Goal: Information Seeking & Learning: Learn about a topic

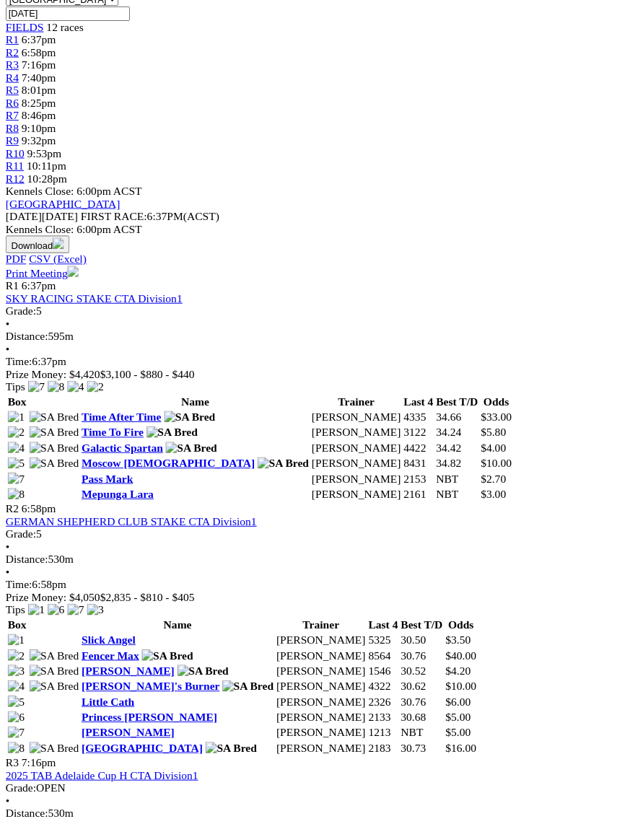
scroll to position [530, 0]
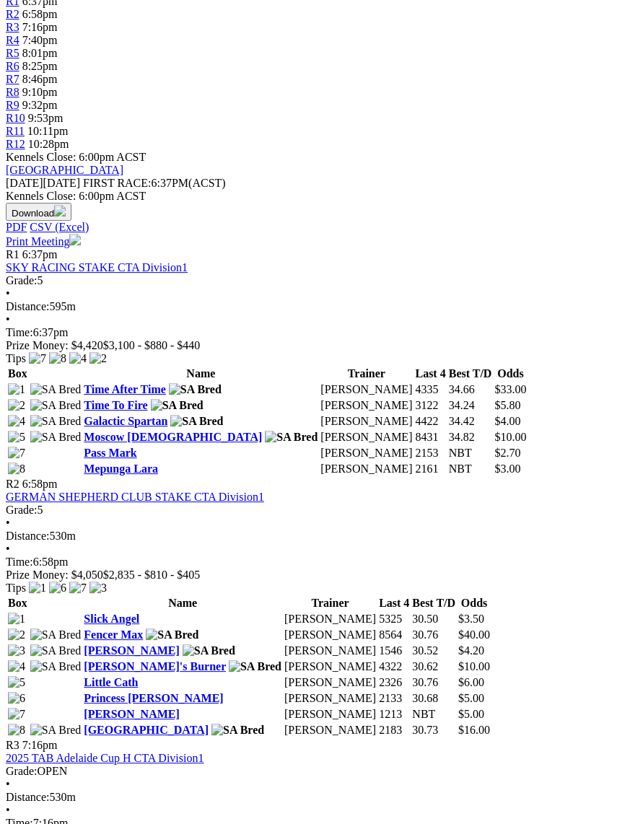
click at [191, 752] on link "2025 TAB Adelaide Cup H CTA Division1" at bounding box center [105, 758] width 198 height 12
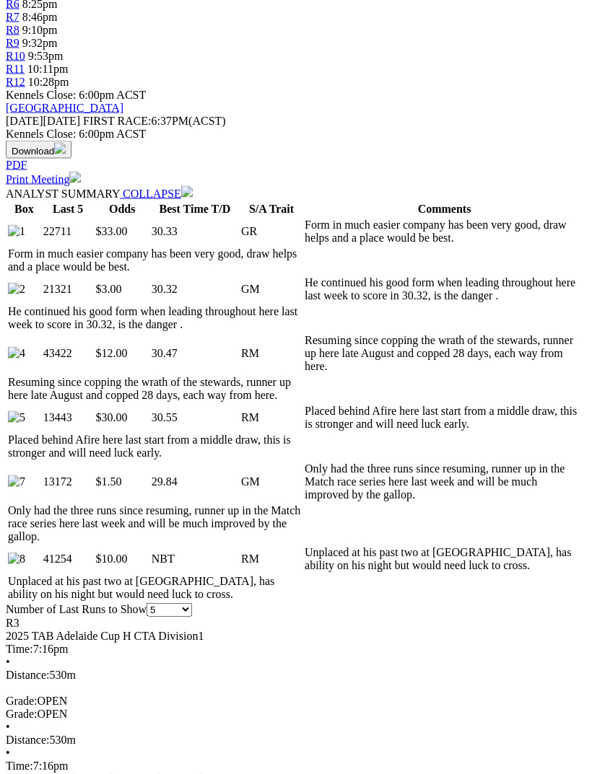
scroll to position [566, 0]
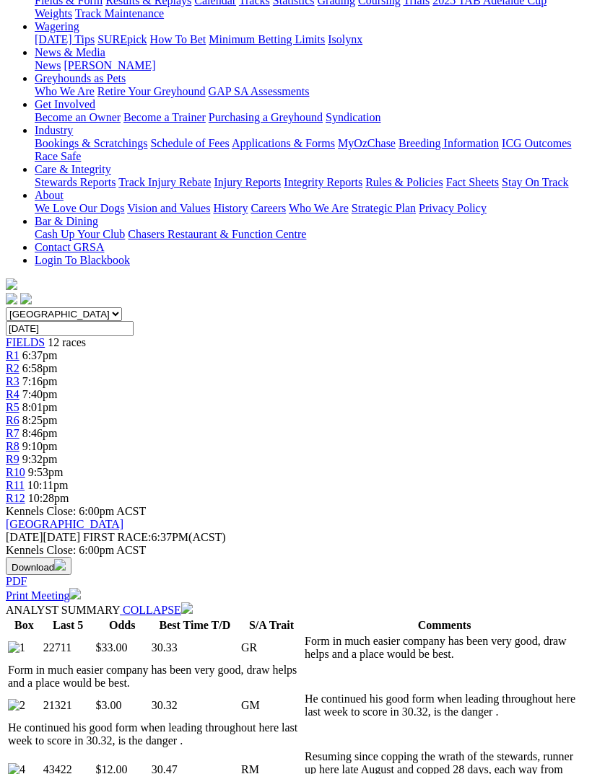
scroll to position [0, 0]
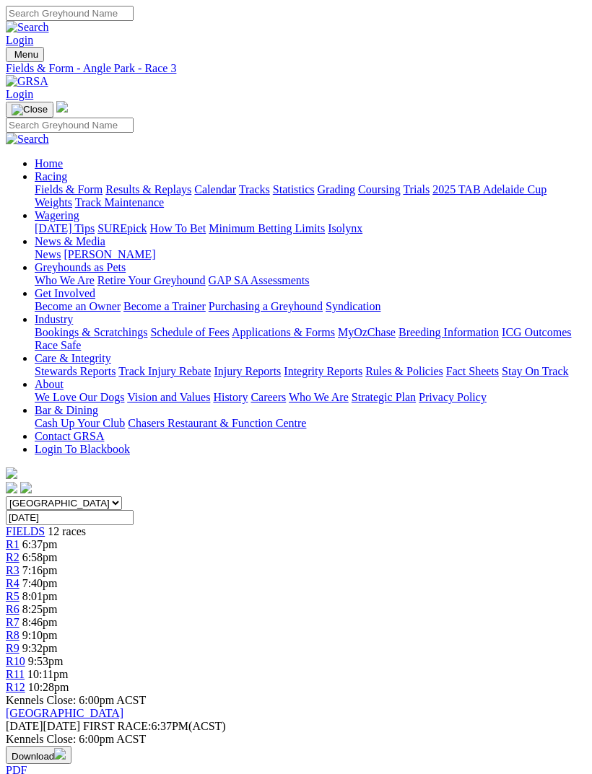
click at [19, 577] on link "R4" at bounding box center [13, 583] width 14 height 12
click at [239, 577] on div "R4 7:40pm" at bounding box center [296, 583] width 580 height 13
click at [19, 590] on span "R5" at bounding box center [13, 596] width 14 height 12
click at [58, 603] on span "8:25pm" at bounding box center [39, 609] width 35 height 12
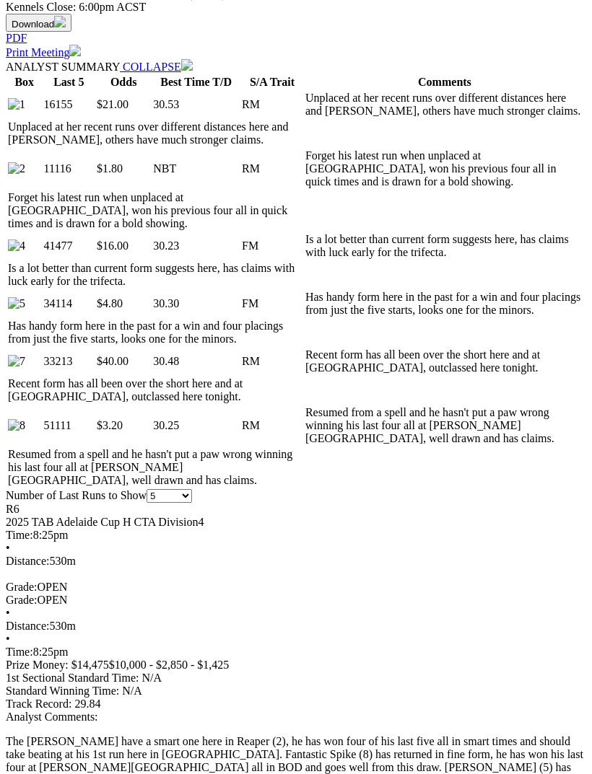
scroll to position [731, 0]
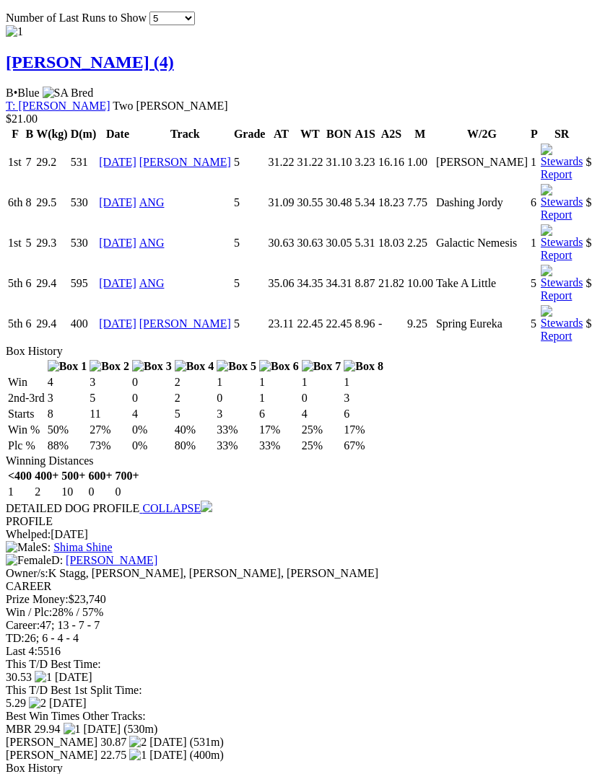
scroll to position [1663, 0]
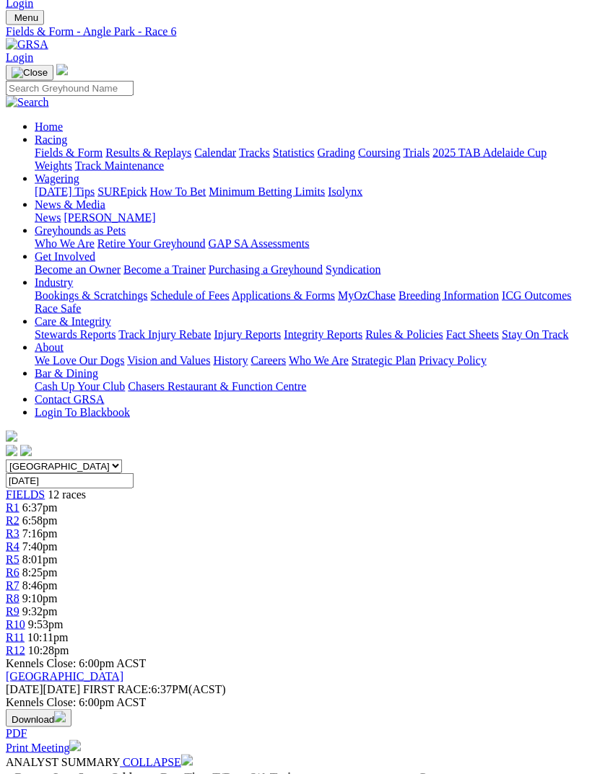
scroll to position [38, 0]
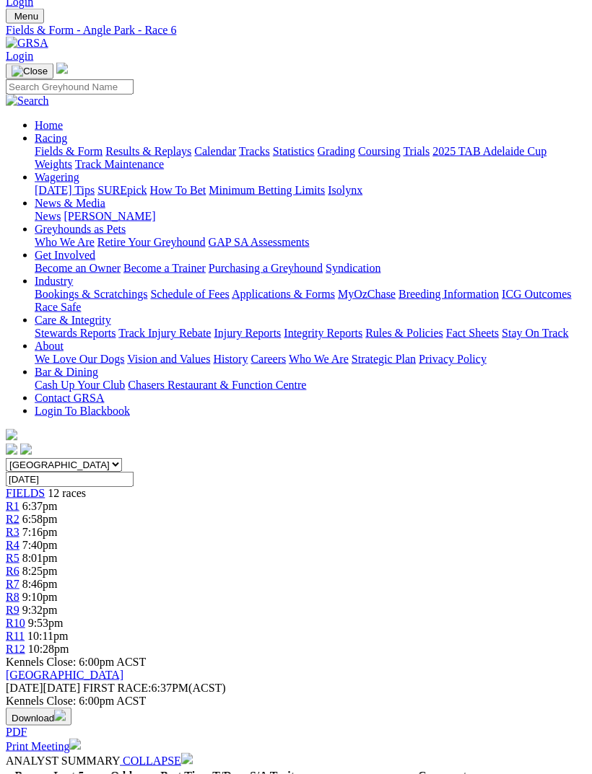
click at [19, 578] on link "R7" at bounding box center [13, 584] width 14 height 12
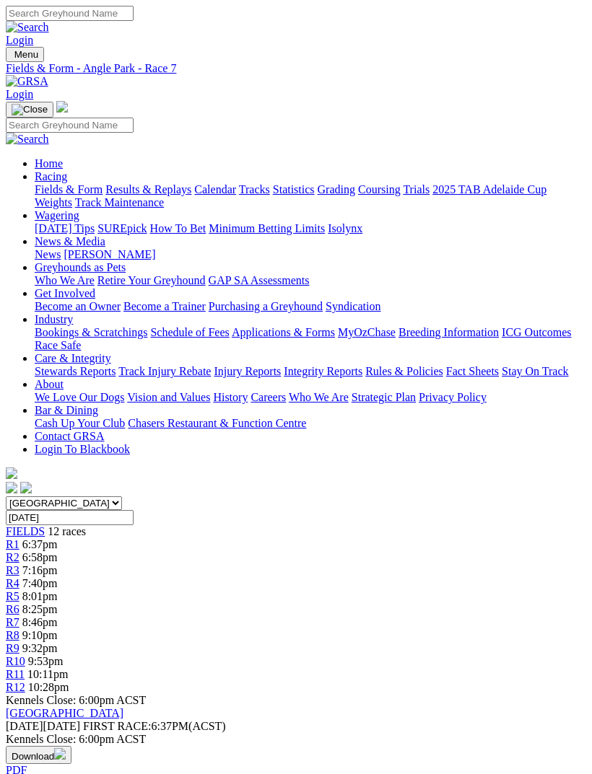
click at [58, 629] on span "9:10pm" at bounding box center [39, 635] width 35 height 12
click at [58, 642] on span "9:32pm" at bounding box center [39, 648] width 35 height 12
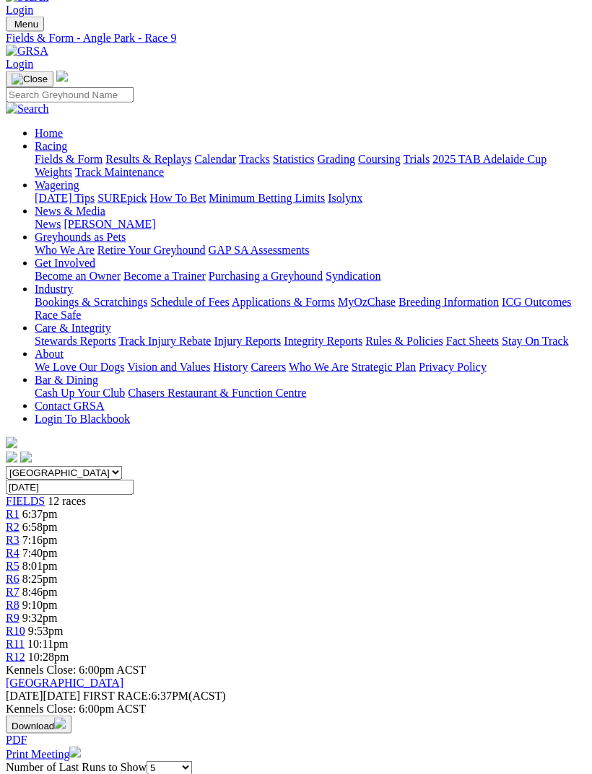
scroll to position [29, 0]
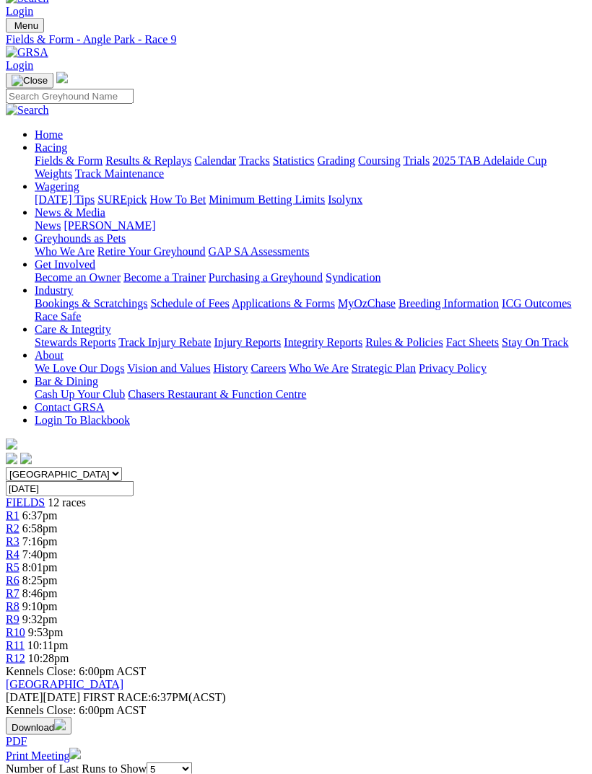
click at [63, 626] on span "9:53pm" at bounding box center [45, 632] width 35 height 12
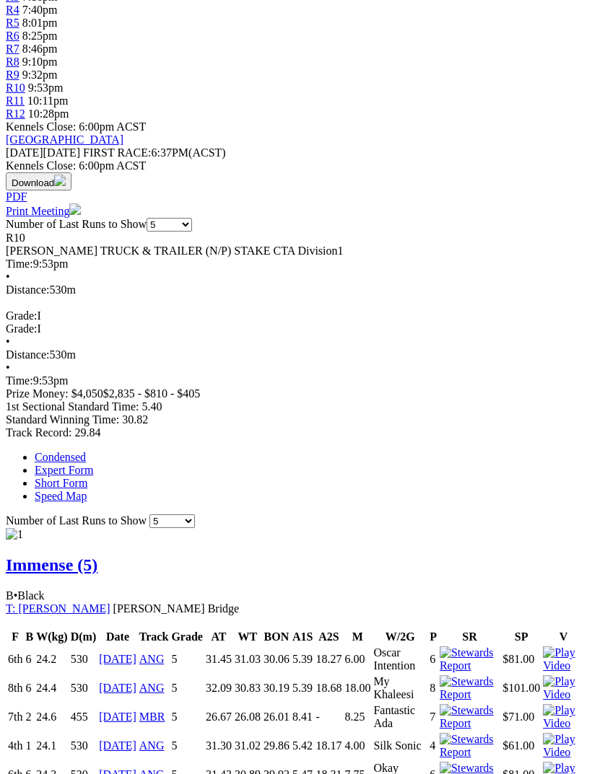
scroll to position [542, 0]
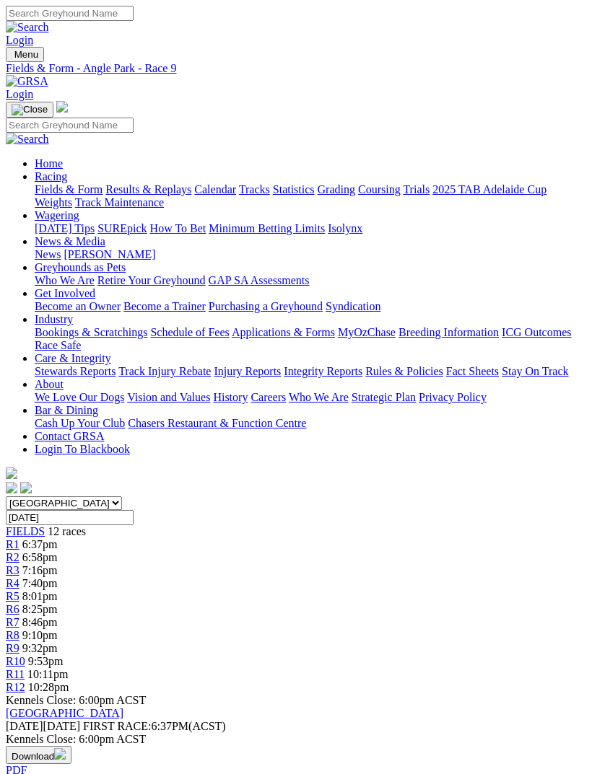
scroll to position [30, 0]
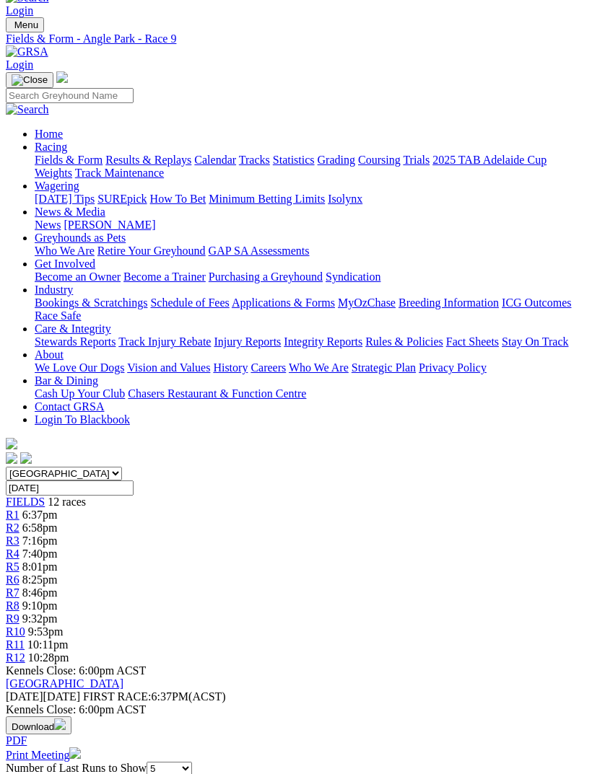
click at [25, 625] on span "R10" at bounding box center [15, 631] width 19 height 12
